Goal: Task Accomplishment & Management: Manage account settings

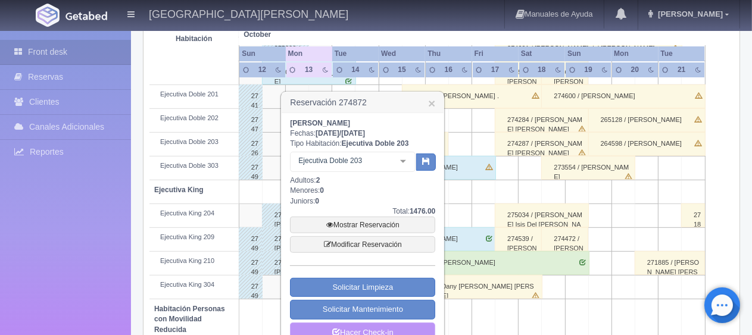
scroll to position [476, 0]
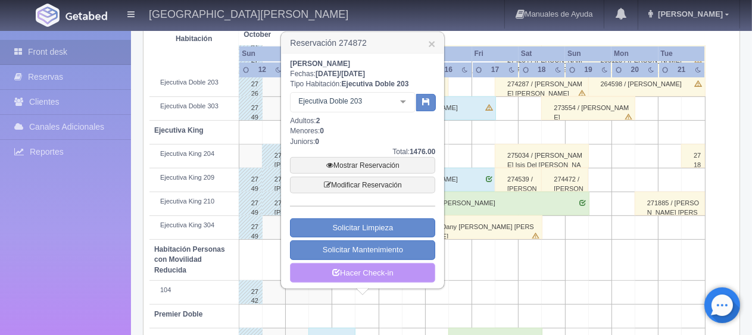
click at [365, 270] on link "Hacer Check-in" at bounding box center [362, 273] width 145 height 20
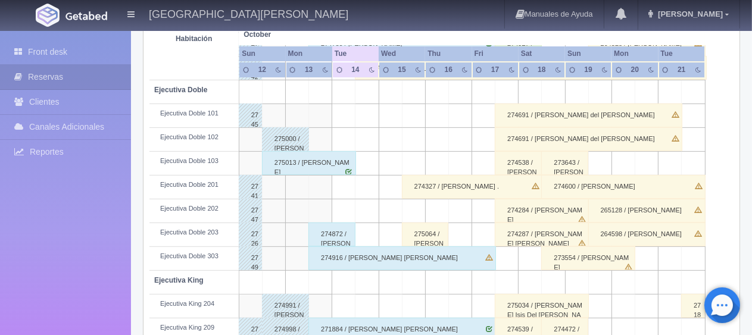
scroll to position [446, 0]
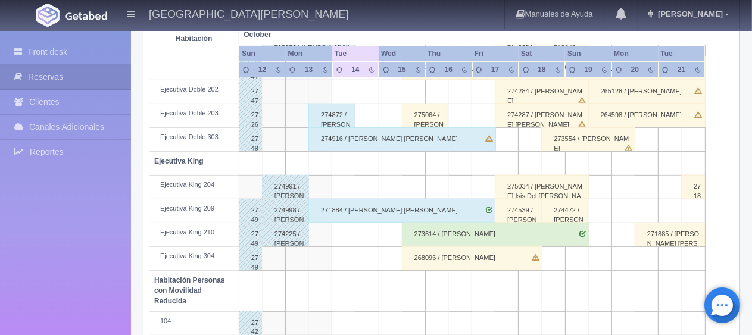
click at [324, 113] on div "274872 / [PERSON_NAME]" at bounding box center [332, 116] width 47 height 24
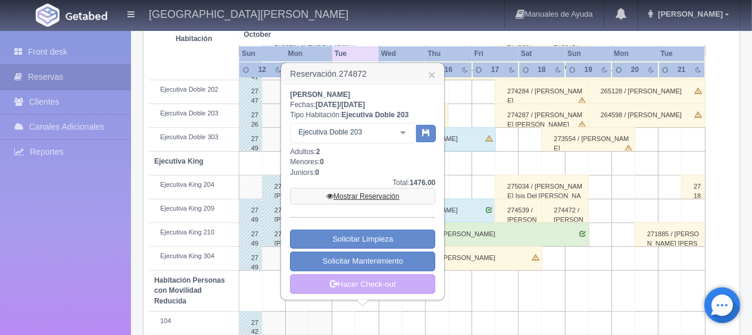
click at [369, 196] on link "Mostrar Reservación" at bounding box center [362, 196] width 145 height 17
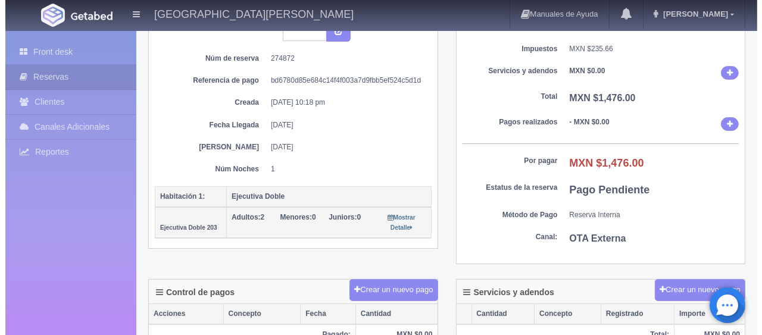
scroll to position [238, 0]
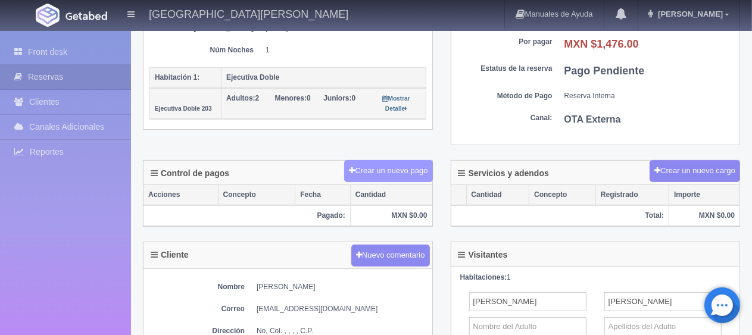
click at [388, 174] on button "Crear un nuevo pago" at bounding box center [388, 171] width 88 height 22
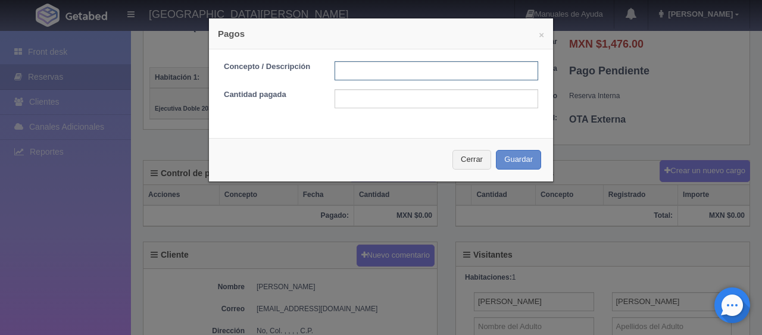
click at [400, 73] on input "text" at bounding box center [437, 70] width 204 height 19
type input "Total Tarjeta"
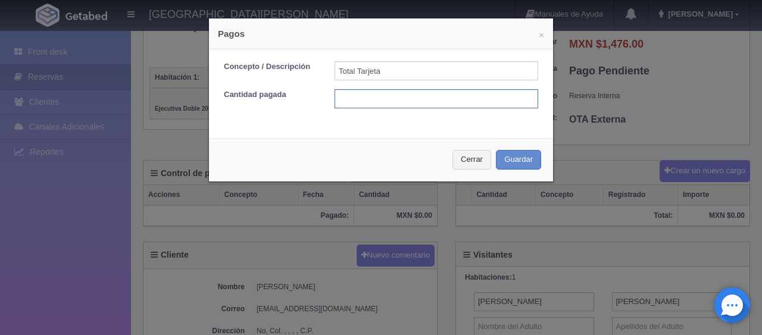
click at [422, 99] on input "text" at bounding box center [437, 98] width 204 height 19
type input "1476.00"
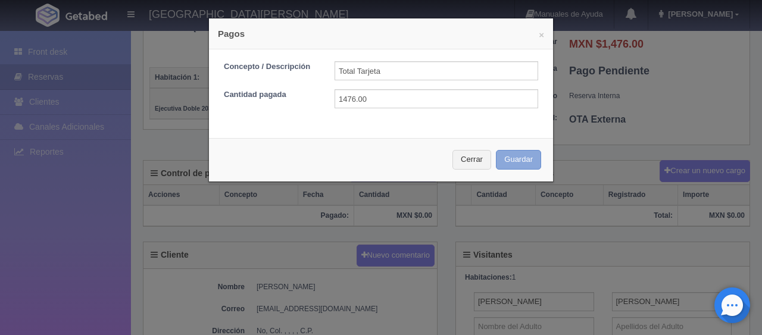
click at [509, 158] on button "Guardar" at bounding box center [518, 160] width 45 height 20
